Goal: Check status: Check status

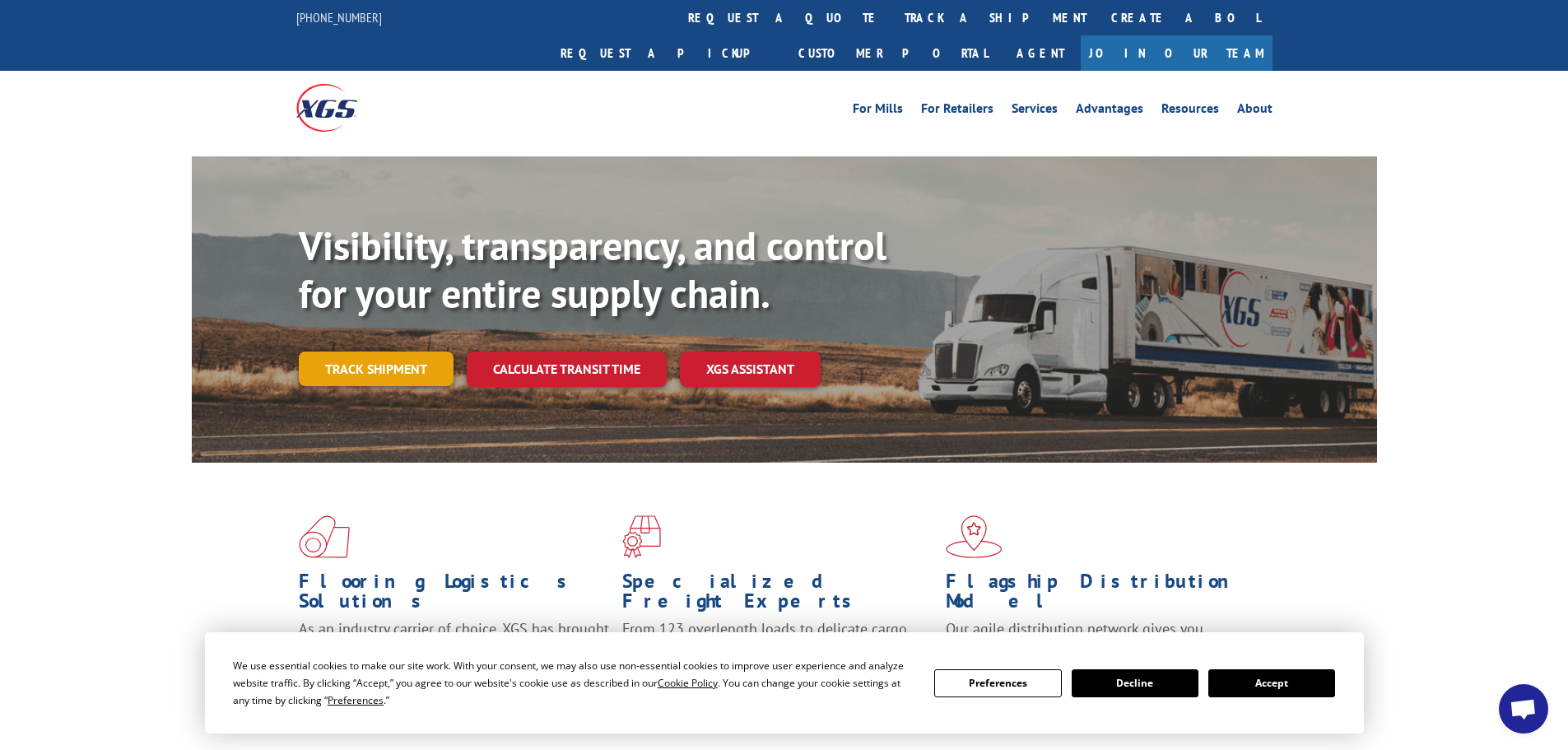
click at [395, 352] on link "Track shipment" at bounding box center [376, 369] width 155 height 35
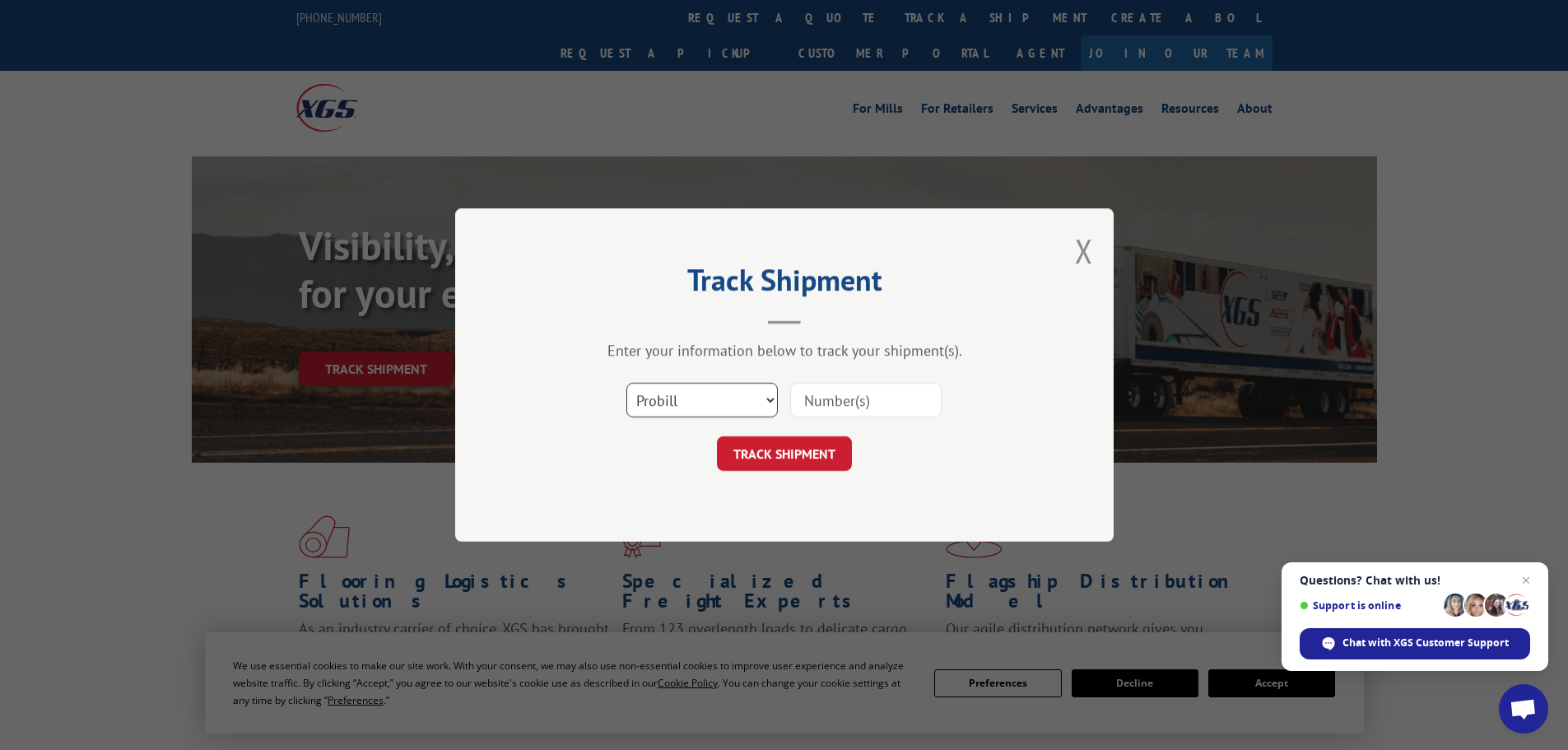
click at [775, 402] on select "Select category... Probill BOL PO" at bounding box center [702, 400] width 152 height 35
select select "bol"
click at [626, 383] on select "Select category... Probill BOL PO" at bounding box center [702, 400] width 152 height 35
paste input "5221311"
type input "5221311"
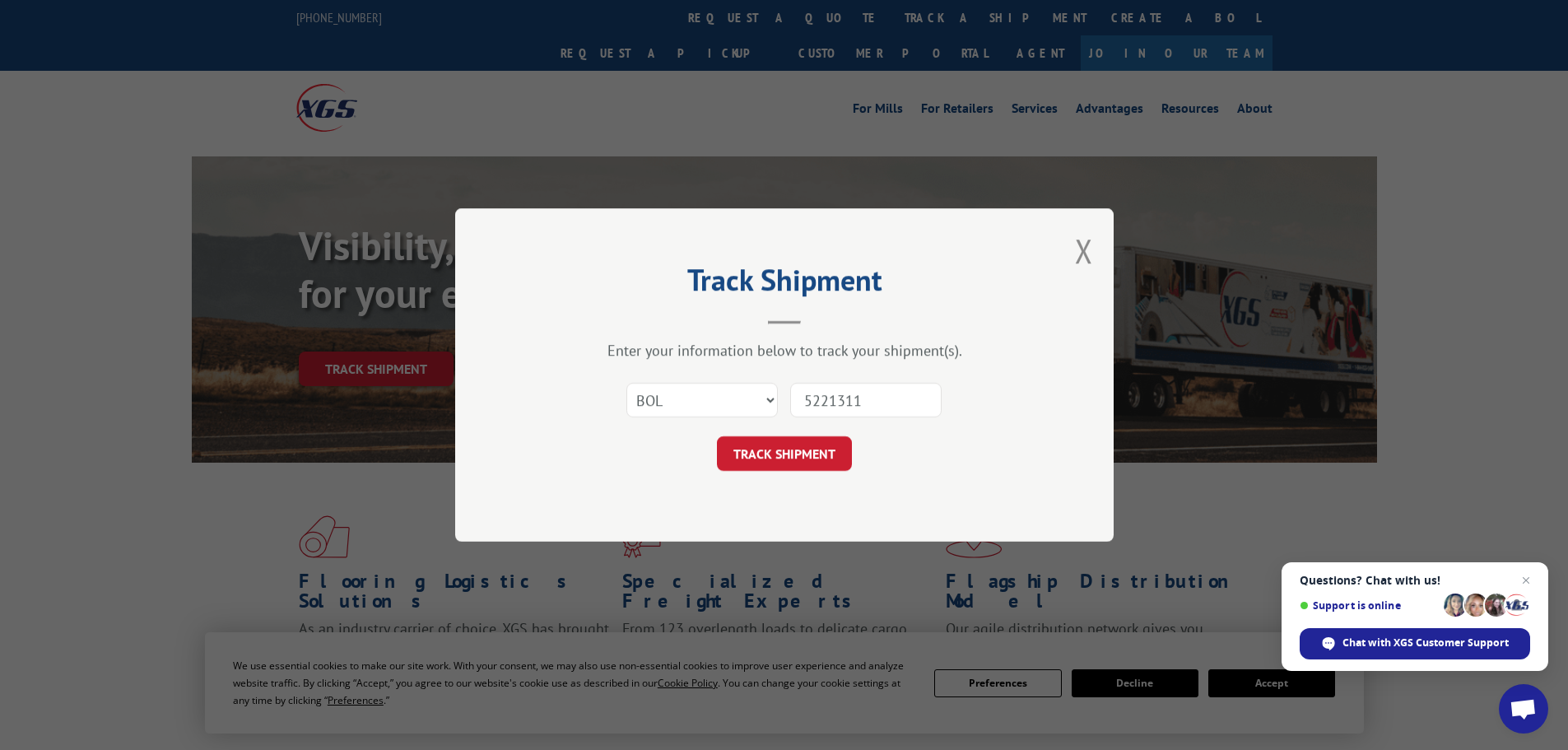
click at [774, 449] on button "TRACK SHIPMENT" at bounding box center [785, 454] width 135 height 35
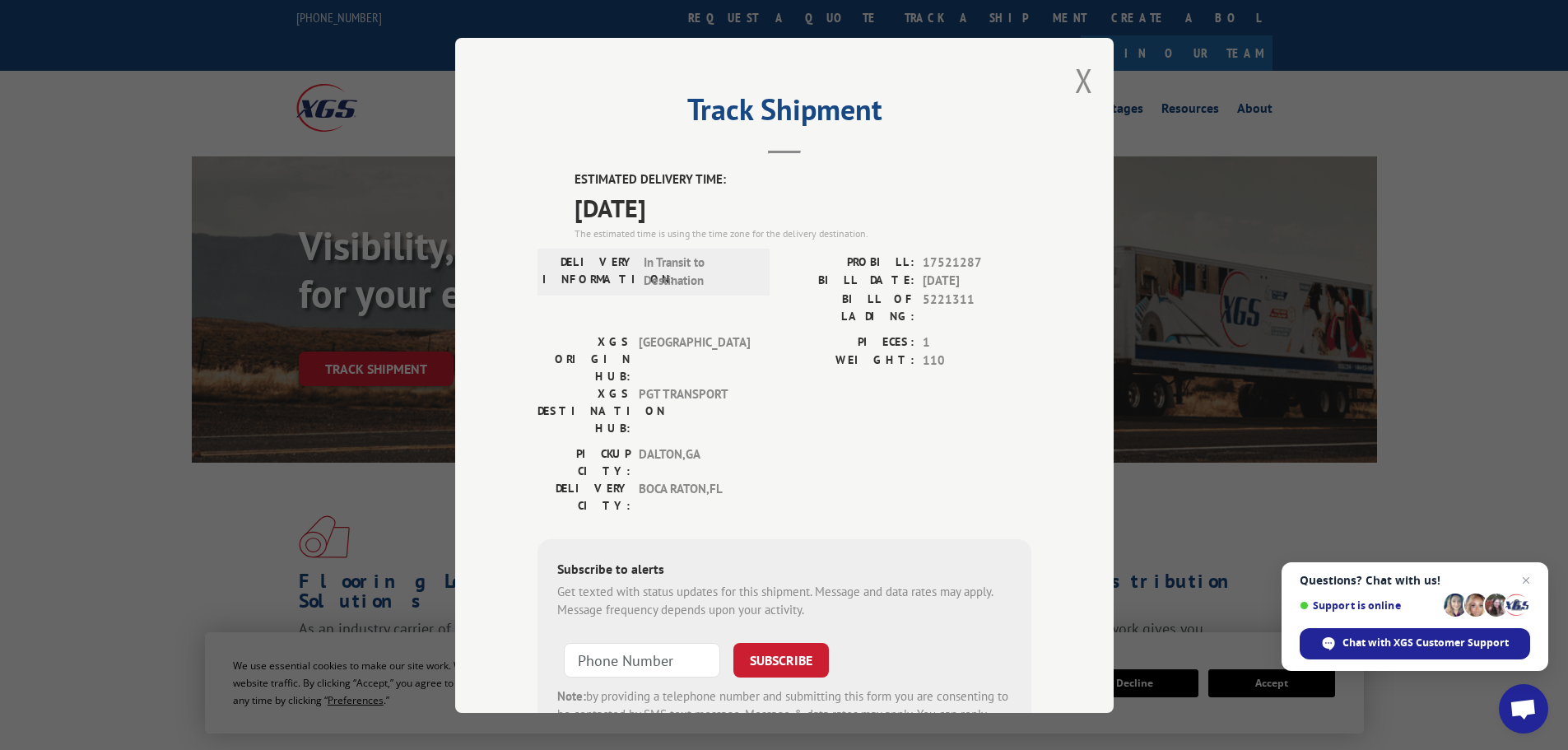
drag, startPoint x: 564, startPoint y: 199, endPoint x: 714, endPoint y: 212, distance: 150.6
click at [714, 212] on div "ESTIMATED DELIVERY TIME: [DATE] The estimated time is using the time zone for t…" at bounding box center [785, 466] width 494 height 592
copy span "[DATE]"
